Goal: Find specific page/section: Find specific page/section

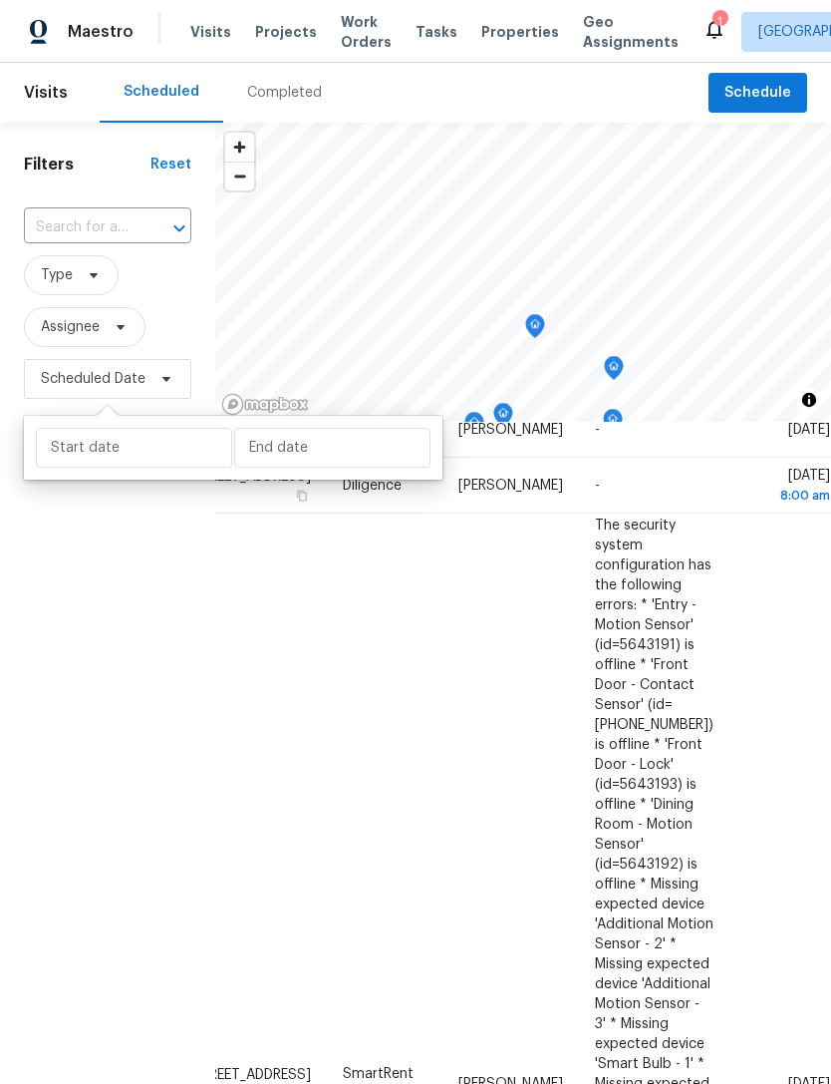
click at [481, 37] on span "Properties" at bounding box center [520, 32] width 78 height 20
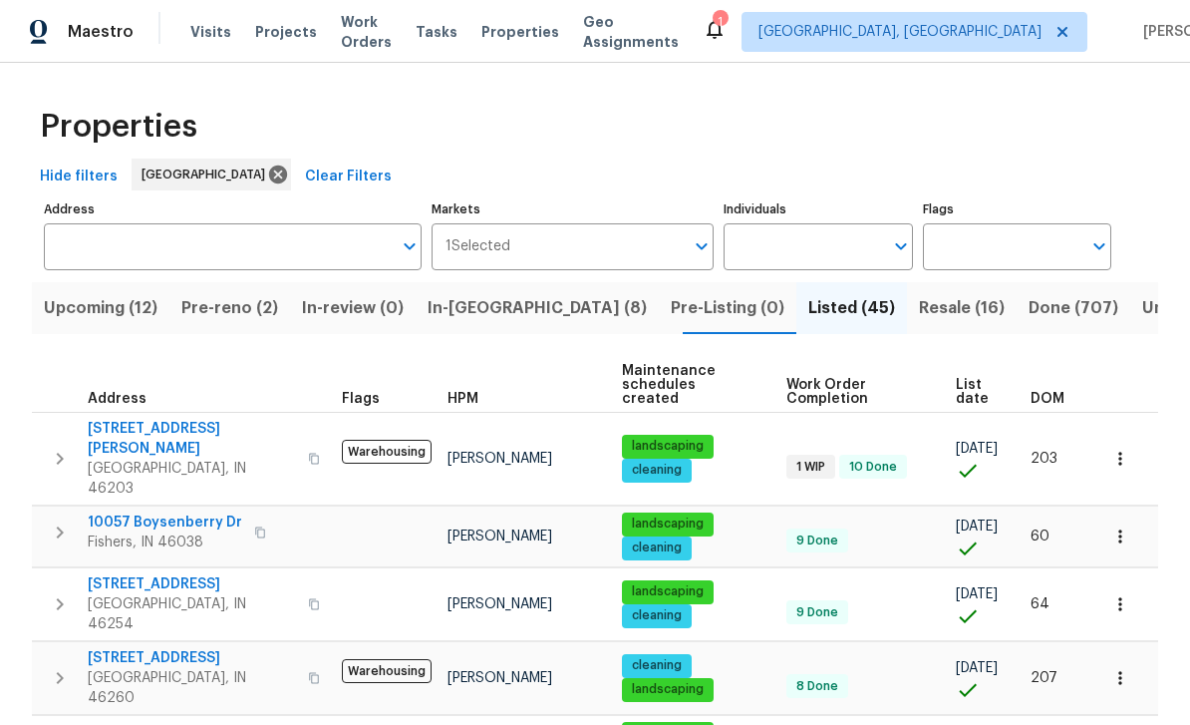
click at [830, 305] on span "Resale (16)" at bounding box center [962, 308] width 86 height 28
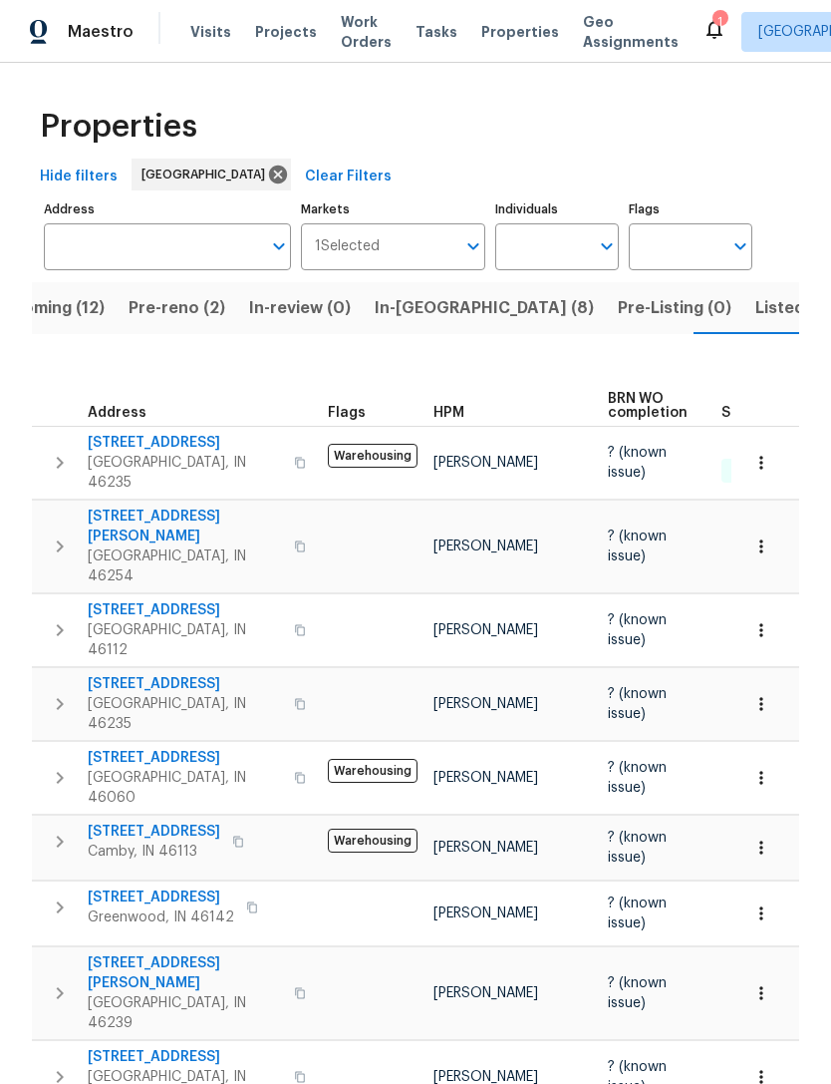
click at [79, 258] on input "Address" at bounding box center [152, 246] width 217 height 47
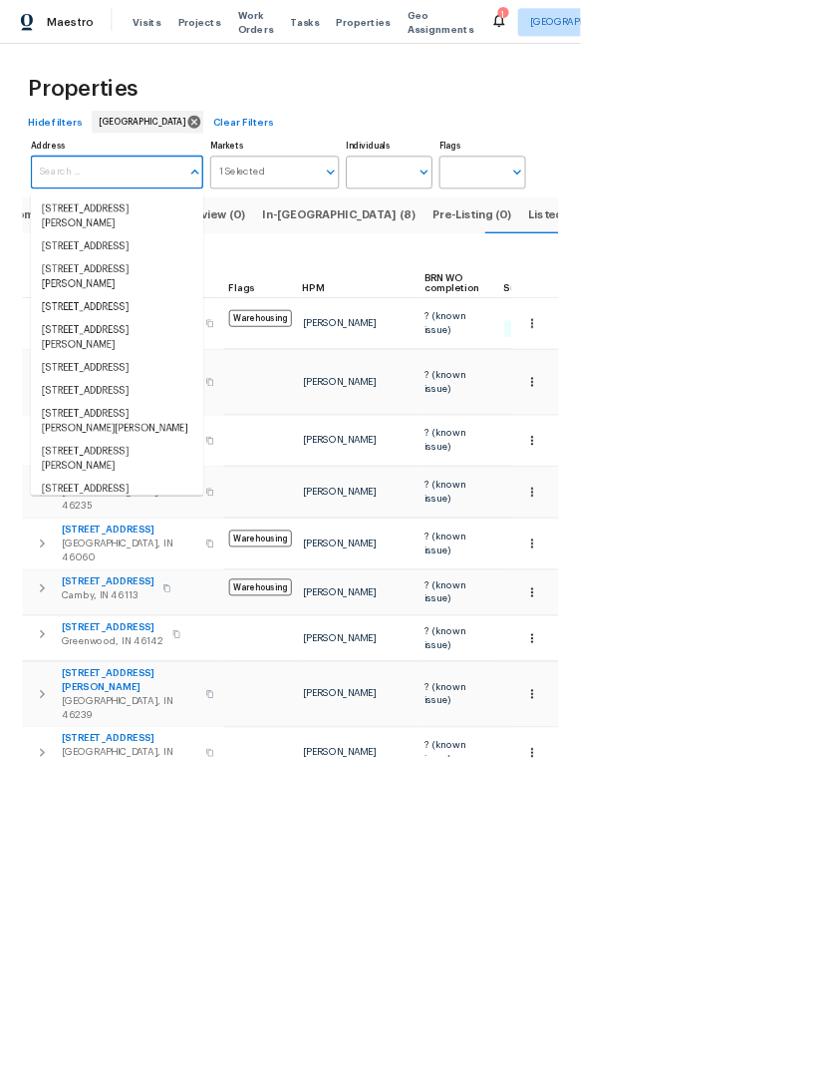
scroll to position [0, 53]
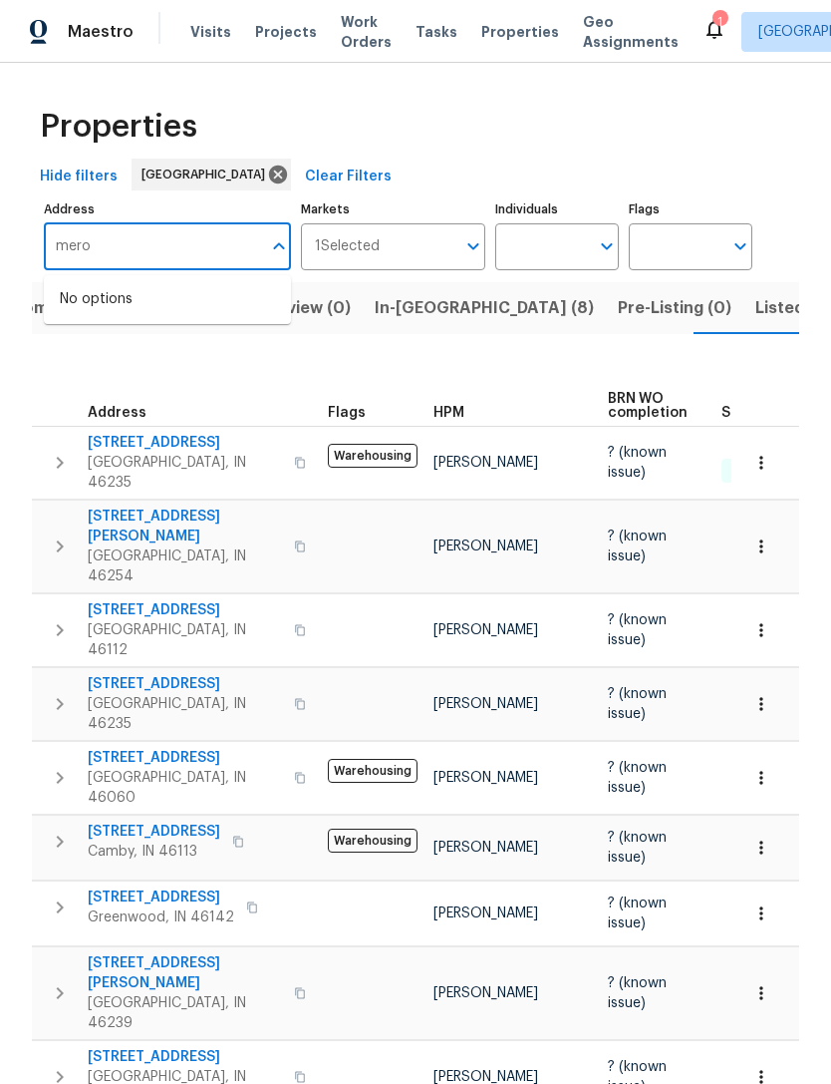
type input "merom"
click at [120, 305] on li "[STREET_ADDRESS]" at bounding box center [167, 299] width 247 height 33
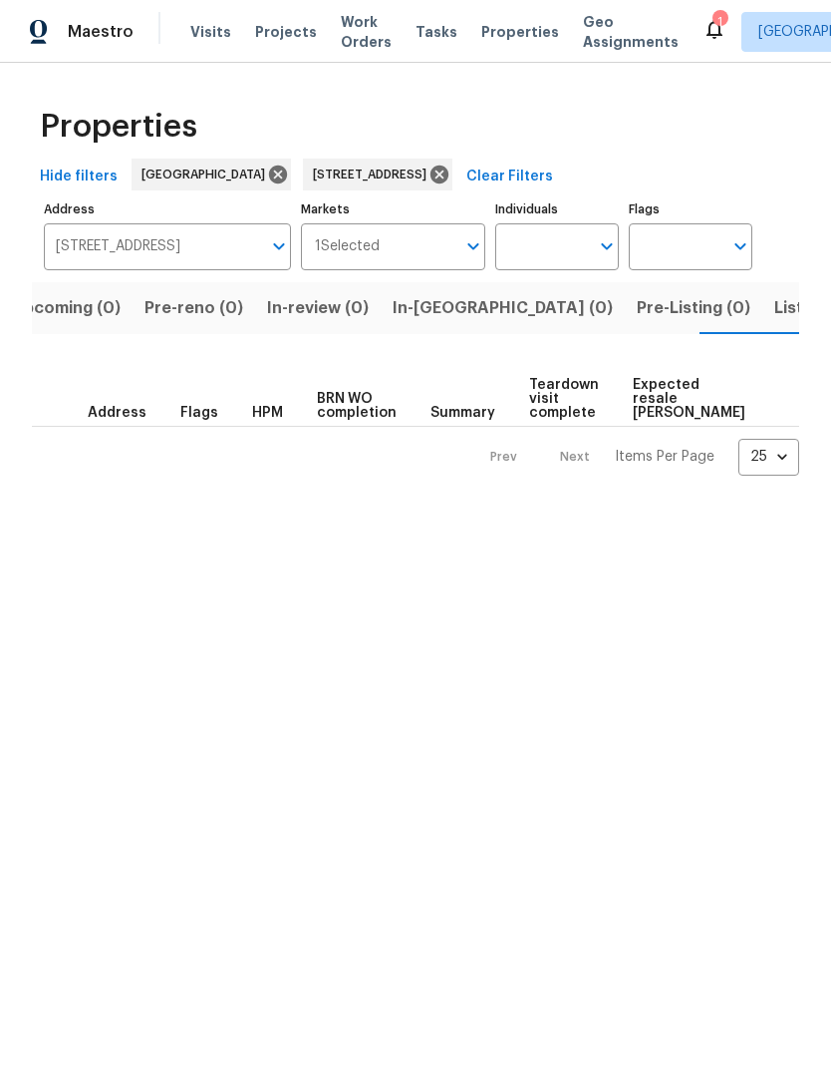
scroll to position [0, 32]
click at [775, 310] on span "Listed (1)" at bounding box center [811, 308] width 72 height 28
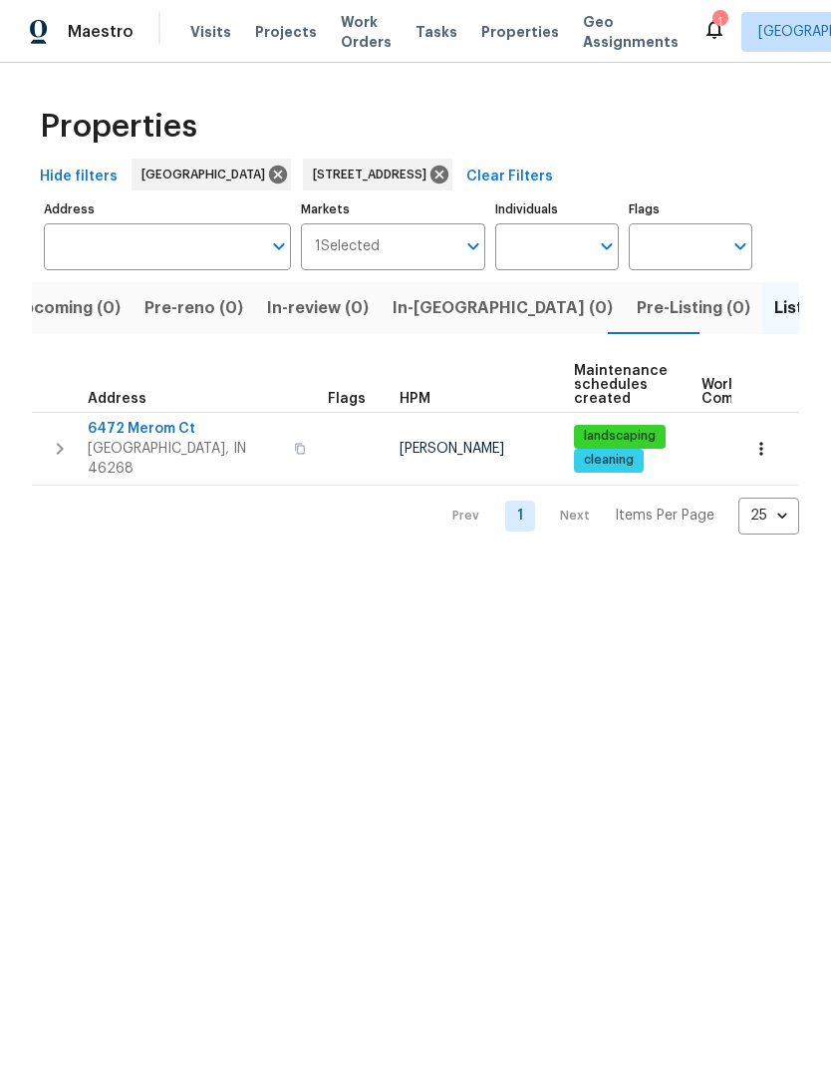
type input "[STREET_ADDRESS]"
click at [118, 437] on span "6472 Merom Ct" at bounding box center [185, 429] width 194 height 20
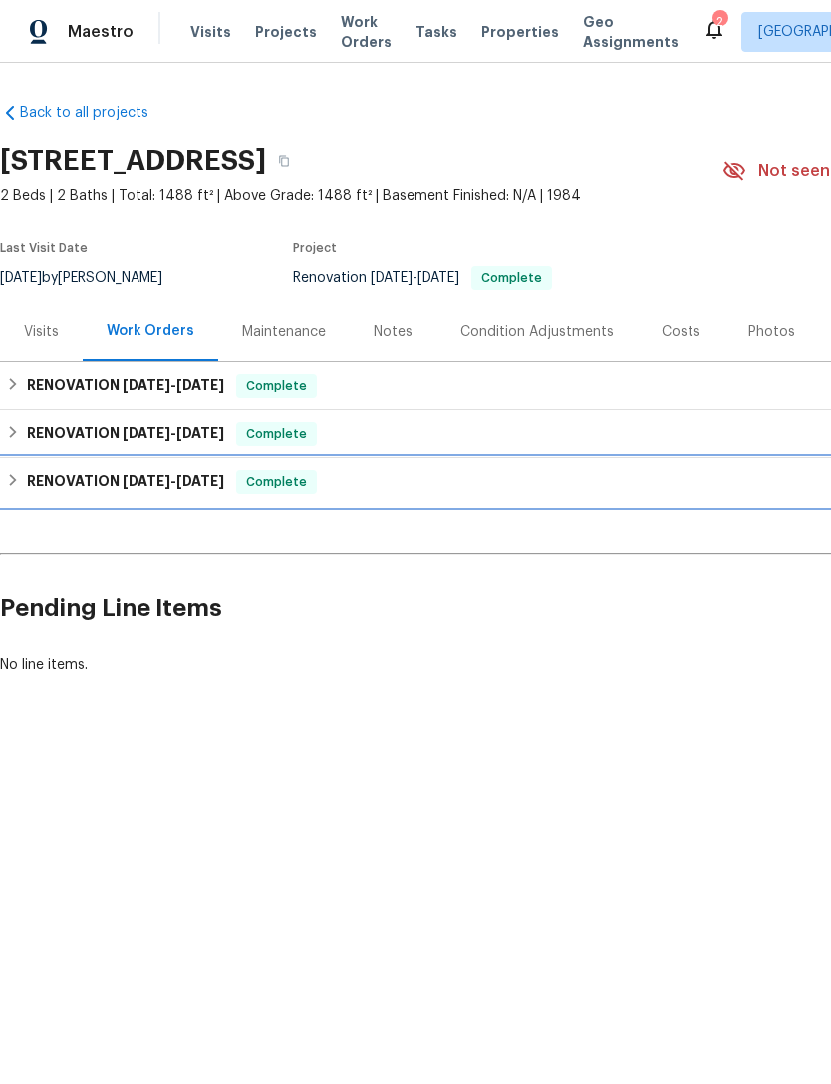
click at [78, 484] on h6 "RENOVATION 6/30/25 - 8/14/25" at bounding box center [125, 482] width 197 height 24
